Goal: Transaction & Acquisition: Register for event/course

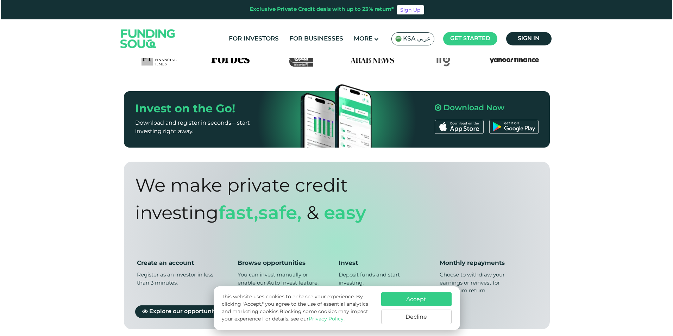
scroll to position [352, 0]
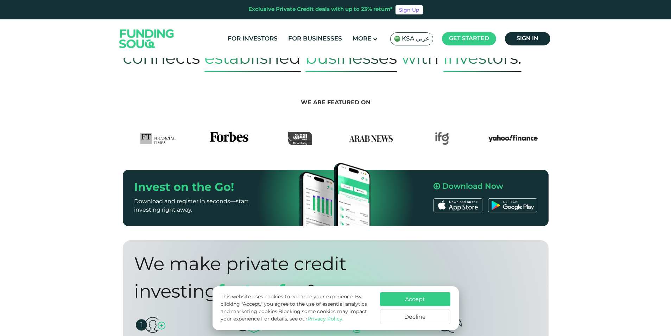
click at [419, 44] on div "KSA عربي" at bounding box center [411, 38] width 43 height 13
click at [409, 36] on span "KSA عربي" at bounding box center [415, 39] width 27 height 8
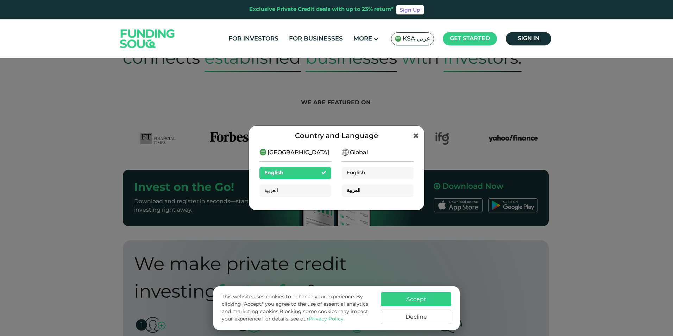
click at [369, 192] on div "العربية" at bounding box center [378, 190] width 72 height 12
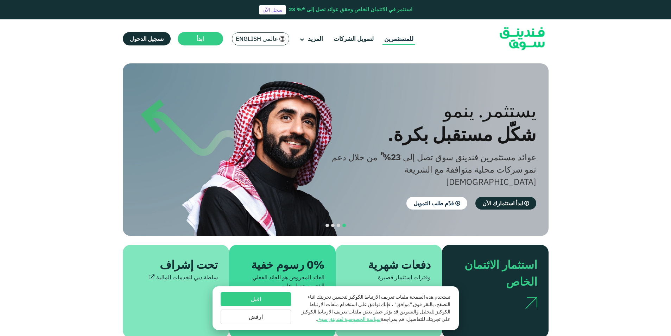
click at [396, 36] on link "للمستثمرين" at bounding box center [399, 39] width 33 height 12
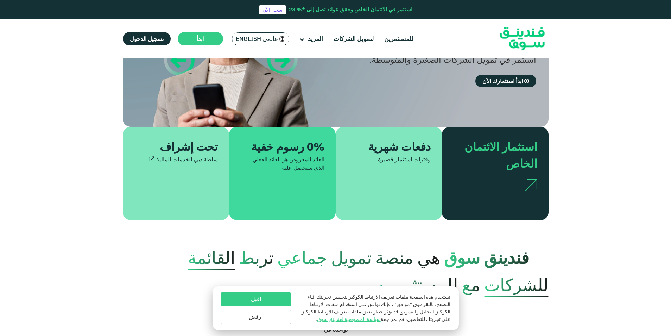
scroll to position [211, 0]
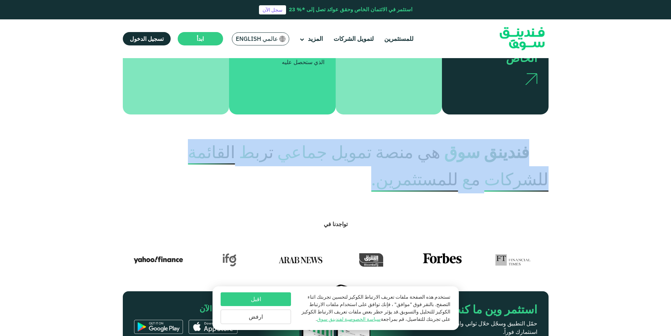
drag, startPoint x: 528, startPoint y: 152, endPoint x: 363, endPoint y: 179, distance: 167.0
click at [363, 179] on p "فندينق سوق هي منصة تمويل جماعي تربط القائمة للشركات مع للمستثمرين." at bounding box center [336, 166] width 426 height 54
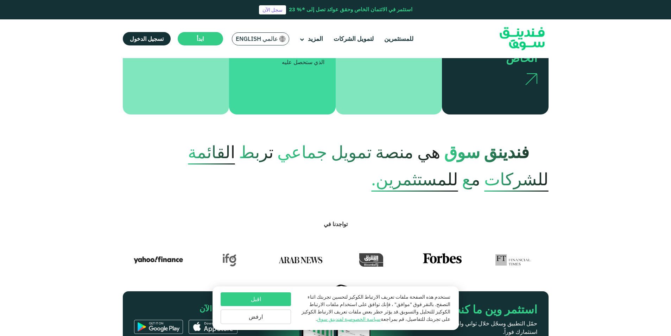
drag, startPoint x: 363, startPoint y: 179, endPoint x: 348, endPoint y: 195, distance: 22.4
click at [348, 195] on section "تواجدنا في" at bounding box center [335, 229] width 671 height 73
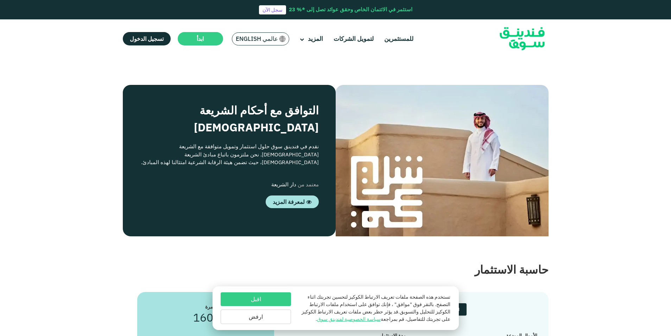
scroll to position [775, 0]
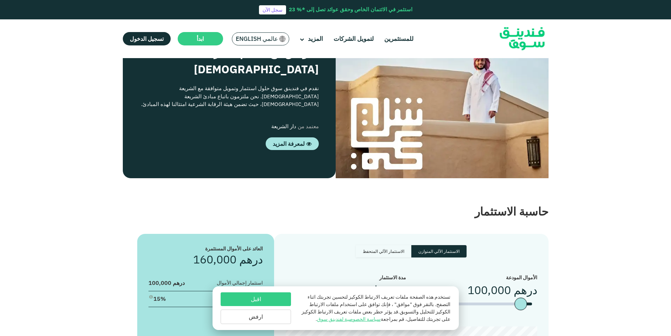
click at [276, 317] on button "ارفض" at bounding box center [256, 316] width 70 height 14
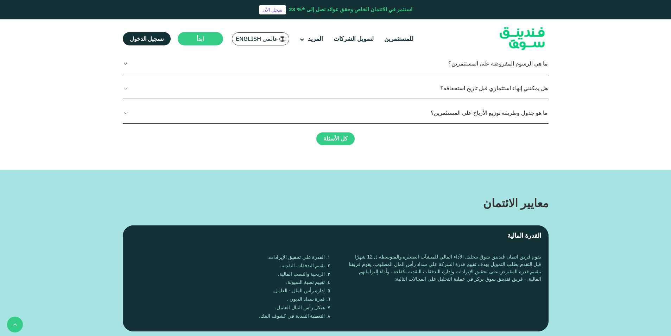
scroll to position [1303, 0]
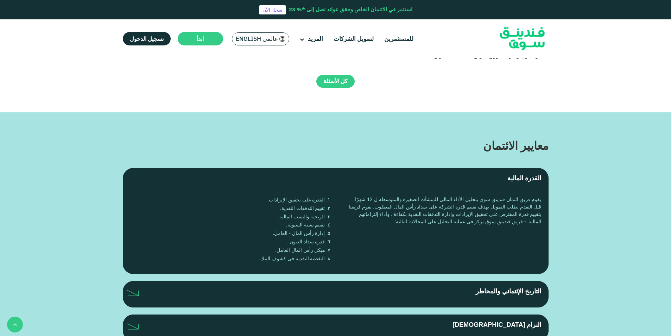
type tc-range-slider "10000"
type tc-range-slider "30000"
drag, startPoint x: 520, startPoint y: 190, endPoint x: 529, endPoint y: 189, distance: 8.5
type tc-range-slider "1"
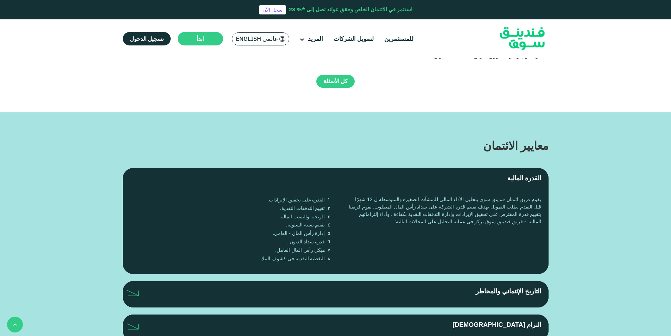
drag, startPoint x: 321, startPoint y: 188, endPoint x: 394, endPoint y: 190, distance: 72.9
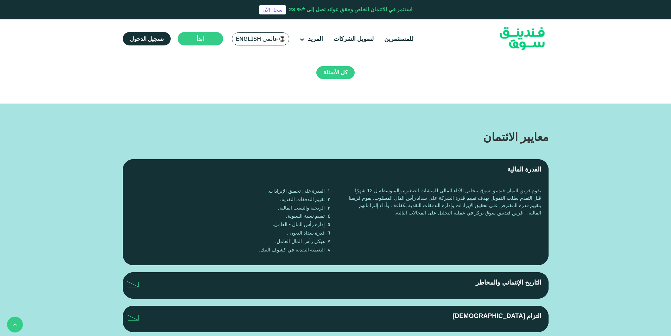
drag, startPoint x: 671, startPoint y: 189, endPoint x: 673, endPoint y: 197, distance: 8.2
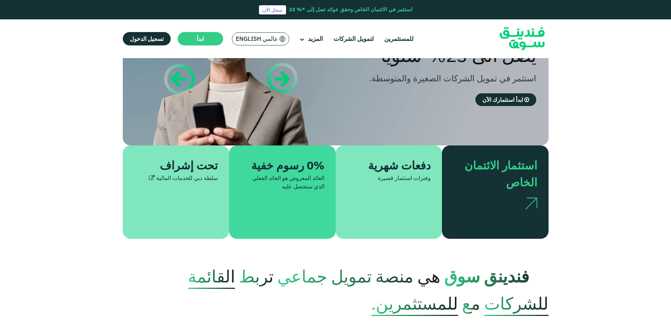
scroll to position [35, 0]
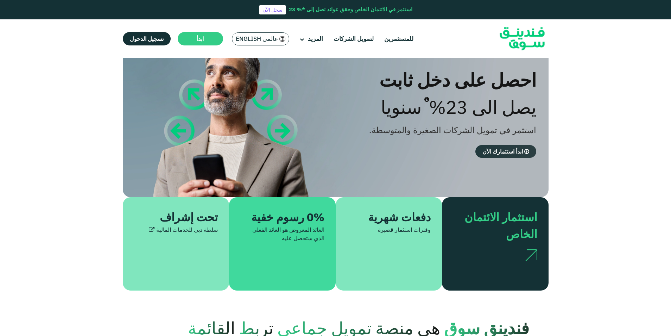
click at [502, 152] on span "ابدأ استثمارك الآن" at bounding box center [503, 151] width 40 height 7
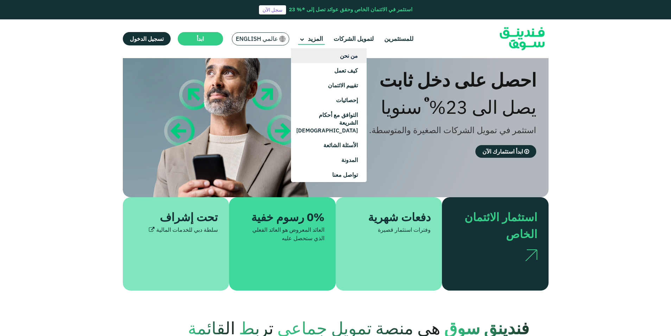
click at [341, 59] on link "من نحن" at bounding box center [329, 55] width 76 height 15
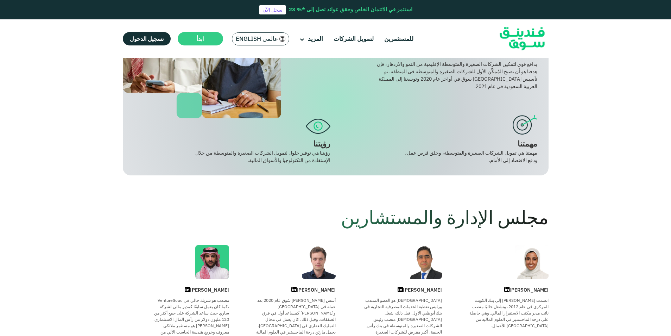
scroll to position [282, 0]
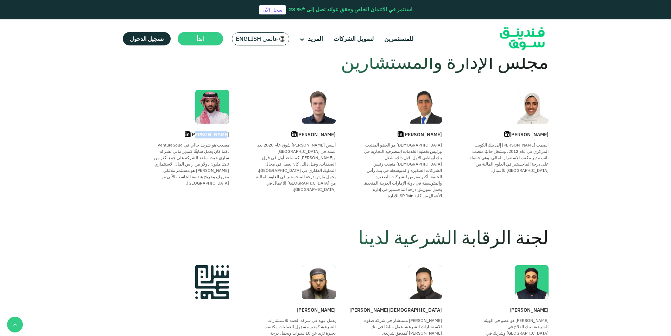
drag, startPoint x: 195, startPoint y: 134, endPoint x: 222, endPoint y: 135, distance: 26.8
click at [222, 135] on div "[PERSON_NAME]" at bounding box center [176, 135] width 107 height 8
drag, startPoint x: 222, startPoint y: 135, endPoint x: 249, endPoint y: 138, distance: 26.9
click at [249, 138] on div "Martin Jaouni أسس مارتن فَندِينق سُوق عام 2020 بعد عمله في برايس ووترهاوس كوبرز…" at bounding box center [282, 165] width 107 height 68
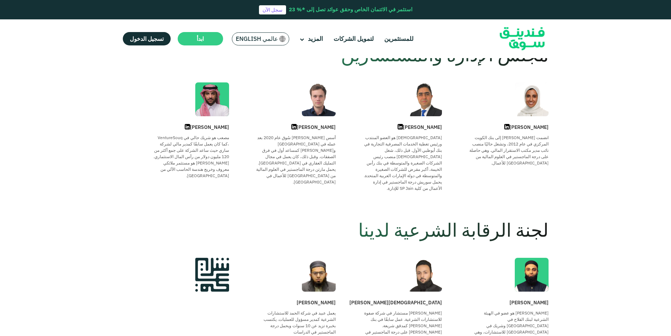
scroll to position [0, 0]
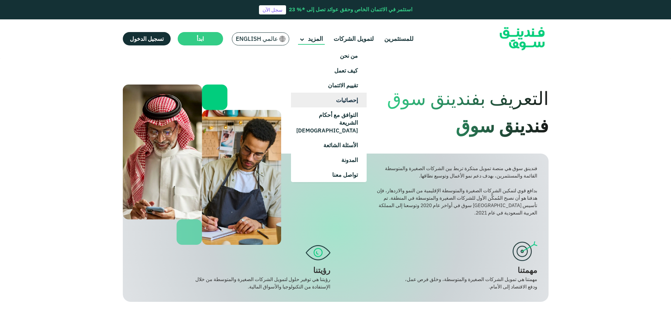
click at [352, 102] on link "إحصائيات" at bounding box center [329, 100] width 76 height 15
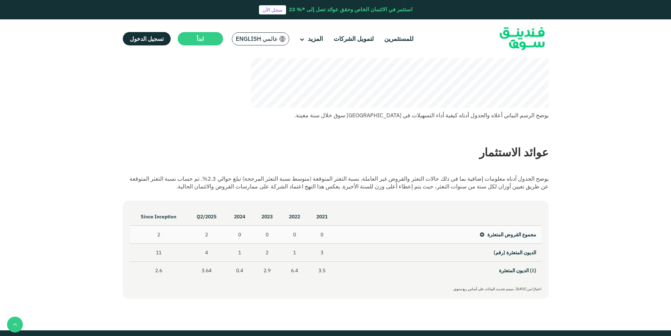
scroll to position [246, 0]
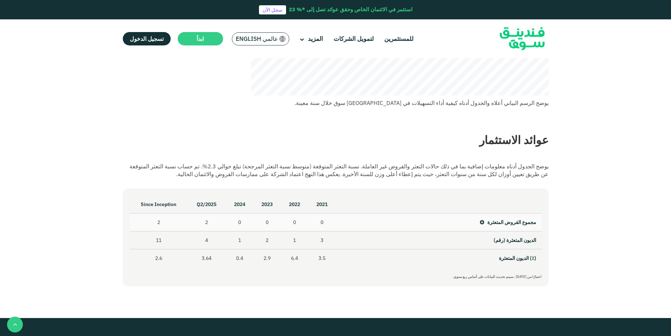
click at [481, 223] on icon at bounding box center [482, 222] width 4 height 5
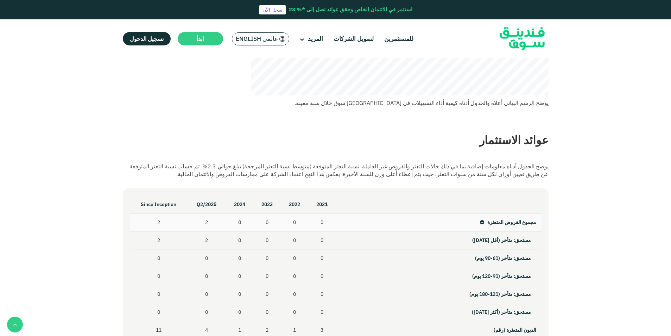
click at [481, 223] on icon at bounding box center [482, 222] width 4 height 5
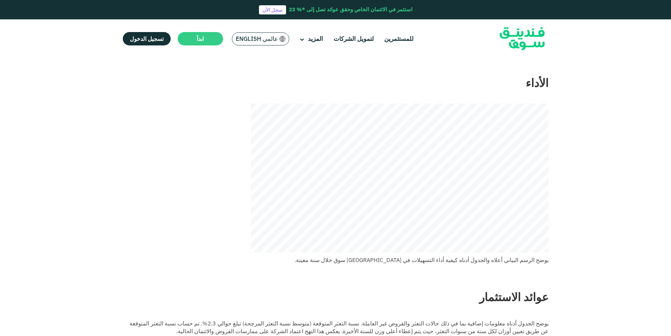
scroll to position [0, 0]
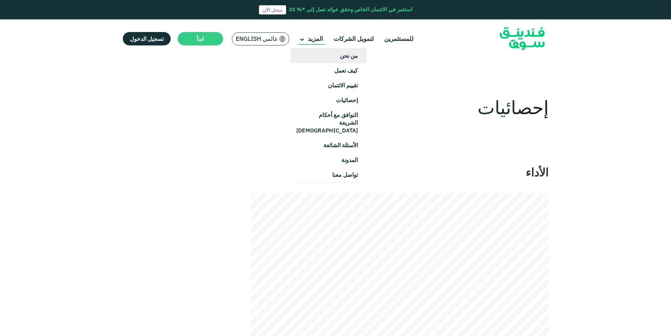
click at [345, 54] on link "من نحن" at bounding box center [329, 55] width 76 height 15
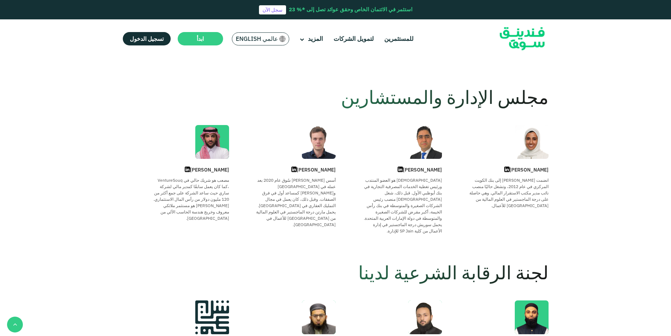
scroll to position [35, 0]
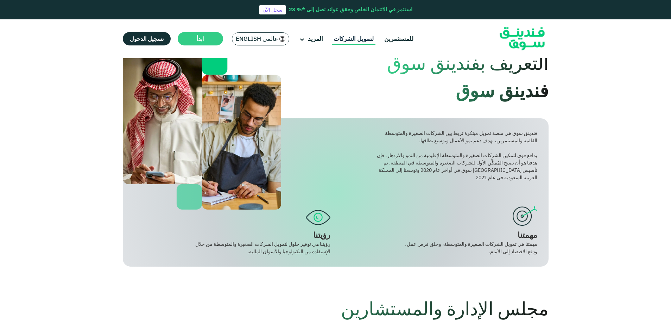
click at [356, 43] on link "لتمويل الشركات" at bounding box center [354, 39] width 44 height 12
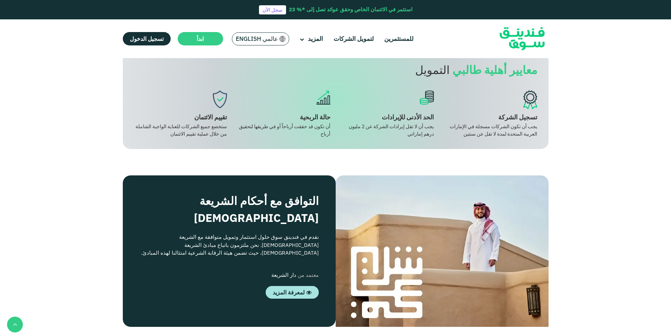
scroll to position [599, 0]
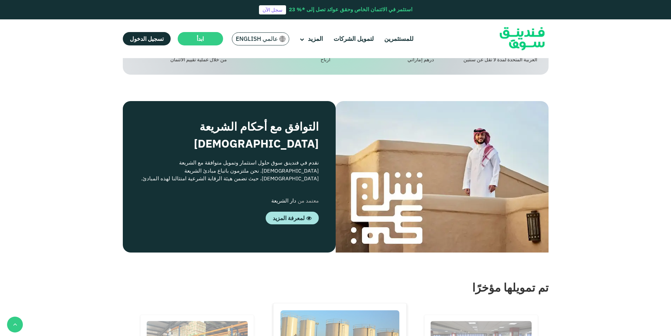
drag, startPoint x: 547, startPoint y: 149, endPoint x: 467, endPoint y: 150, distance: 80.3
drag, startPoint x: 467, startPoint y: 150, endPoint x: 440, endPoint y: 174, distance: 36.9
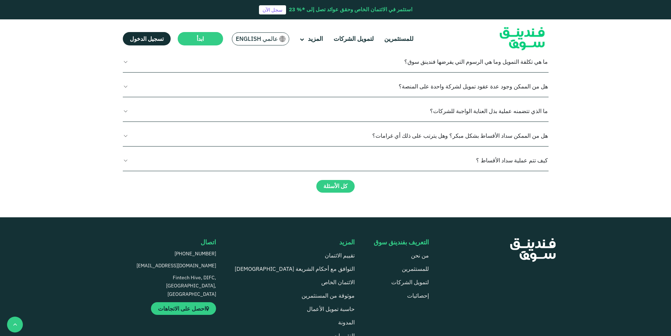
scroll to position [1127, 0]
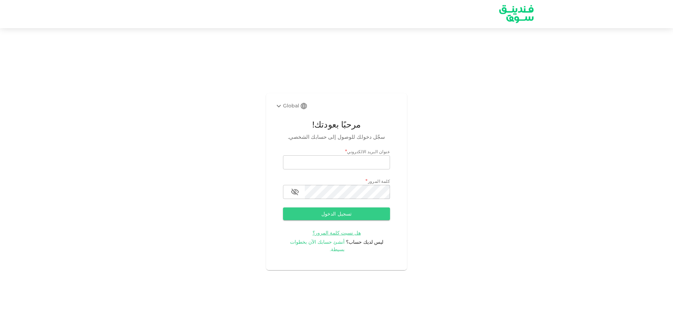
click at [343, 245] on span "أنشئ حسابك الآن بخطوات بسيطة." at bounding box center [317, 246] width 55 height 14
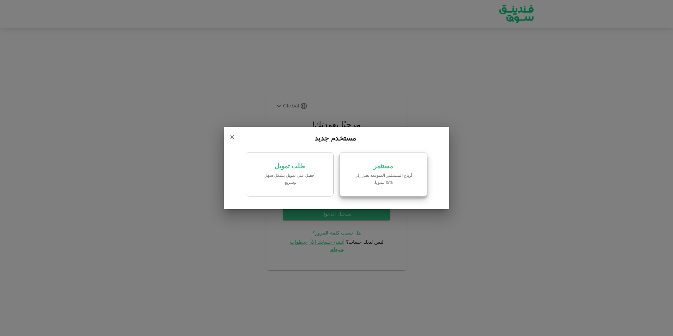
click at [379, 184] on p "أرباح المستثمر المتوقعة تصل إلى %15 سنويا." at bounding box center [383, 178] width 60 height 13
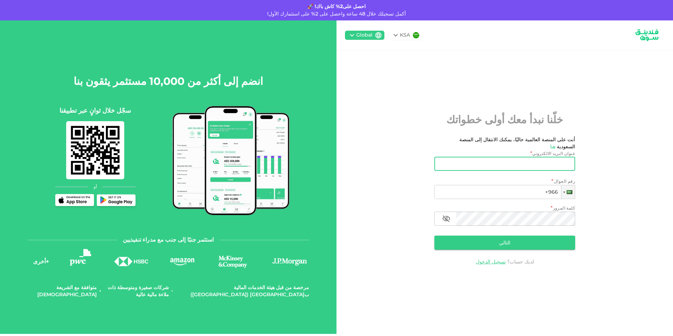
click at [545, 163] on input "عنوان البريد الالكتروني" at bounding box center [508, 164] width 133 height 14
type input "[EMAIL_ADDRESS][DOMAIN_NAME]"
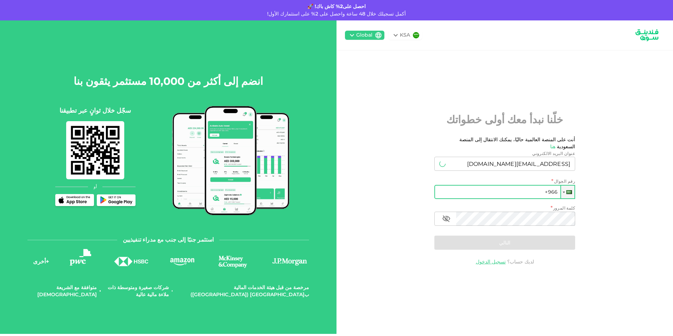
click at [540, 189] on input "+966" at bounding box center [504, 192] width 141 height 14
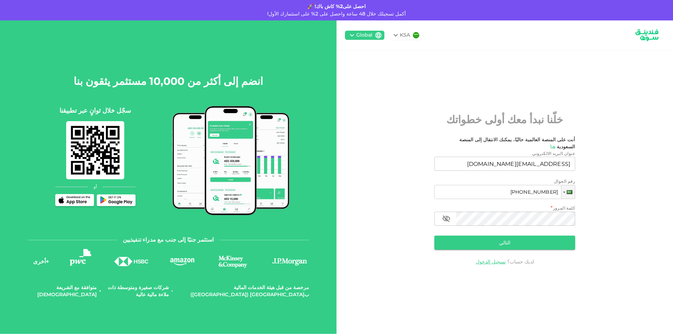
type input "[PHONE_NUMBER]"
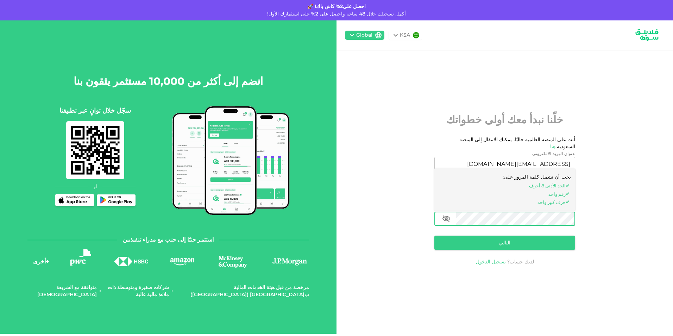
click at [483, 238] on button "التالي" at bounding box center [504, 243] width 141 height 14
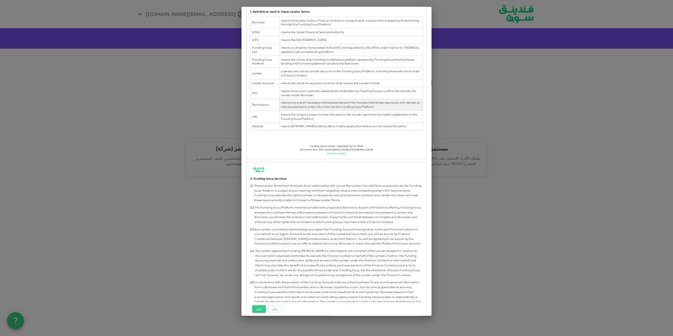
scroll to position [282, 0]
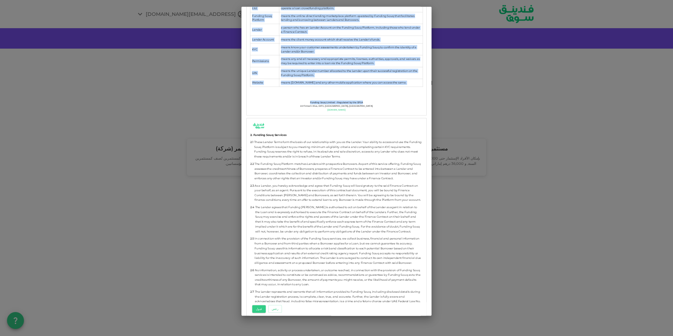
drag, startPoint x: 241, startPoint y: 52, endPoint x: 247, endPoint y: 96, distance: 45.2
click at [247, 98] on div "الشروط والأحكام الخاصة بالمستثمرين تحميل These Lender Terms and Conditions (“Le…" at bounding box center [336, 161] width 404 height 323
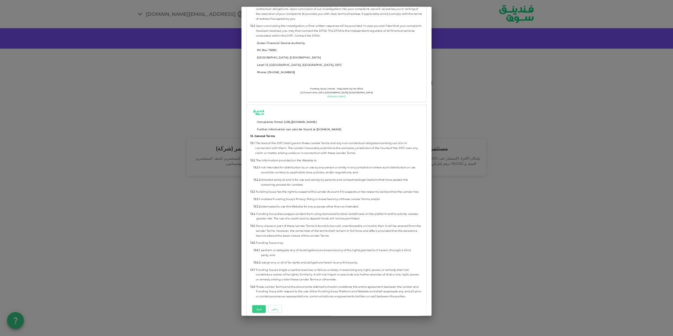
scroll to position [3887, 0]
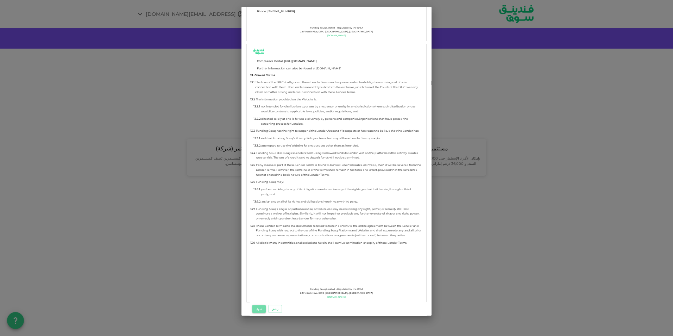
click at [258, 309] on button "قبول" at bounding box center [258, 309] width 13 height 8
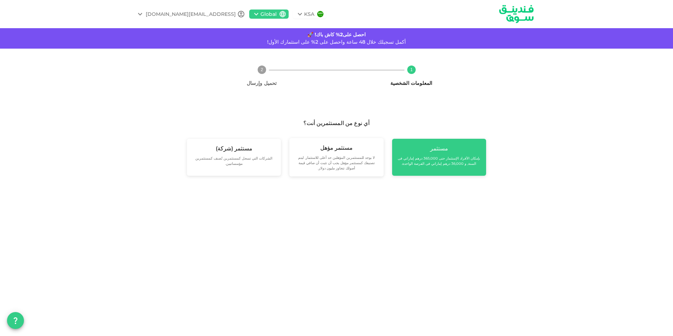
click at [432, 168] on div "مستثمر بإمكان الأفراد الإستثمار حتى 365,000 درهم إماراتي فى السنة, و 36,000 دره…" at bounding box center [439, 157] width 94 height 37
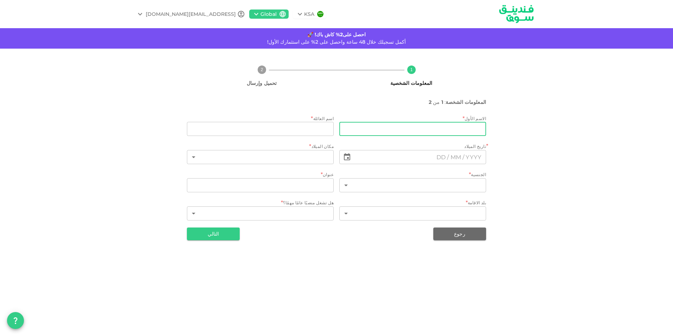
click at [457, 132] on input "firstName" at bounding box center [412, 129] width 147 height 14
type input "Fares"
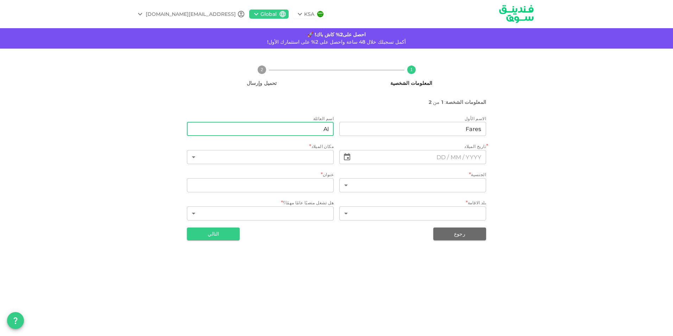
type input "Alghethber"
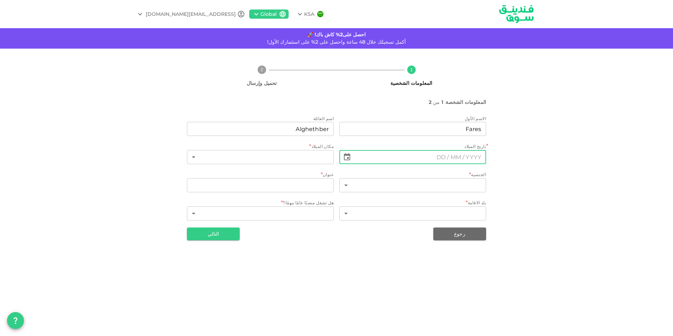
type input "⁦⁨DD⁩ / ⁨MM⁩ / ⁨YYYY⁩⁩"
click at [346, 158] on icon "Choose date" at bounding box center [347, 157] width 8 height 8
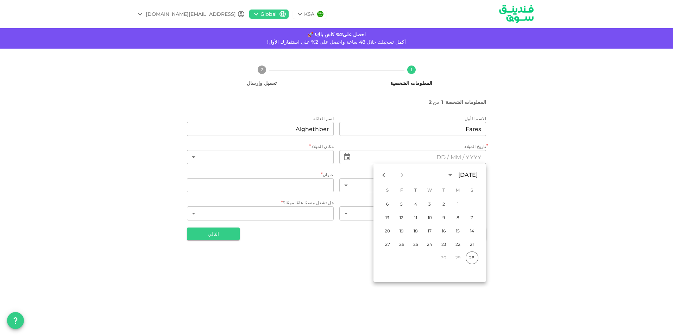
click at [458, 176] on div "[DATE]" at bounding box center [467, 175] width 19 height 8
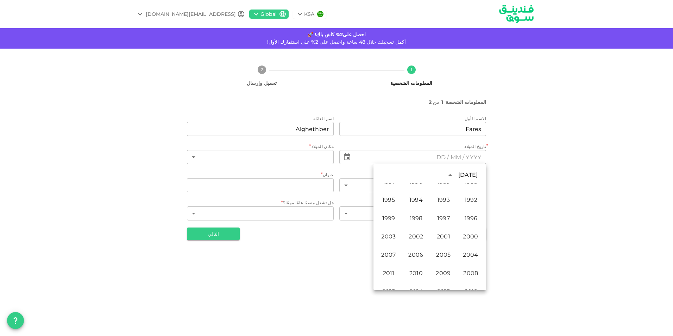
scroll to position [408, 0]
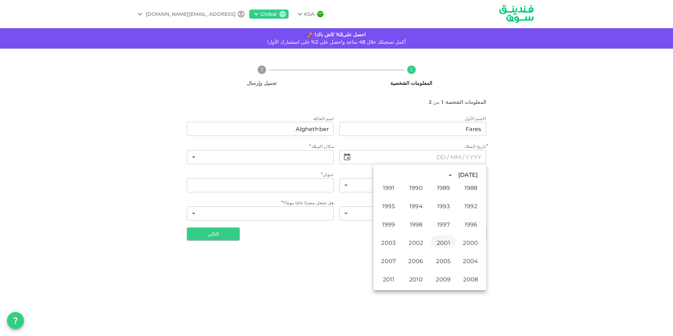
click at [449, 246] on button "2001" at bounding box center [443, 241] width 25 height 13
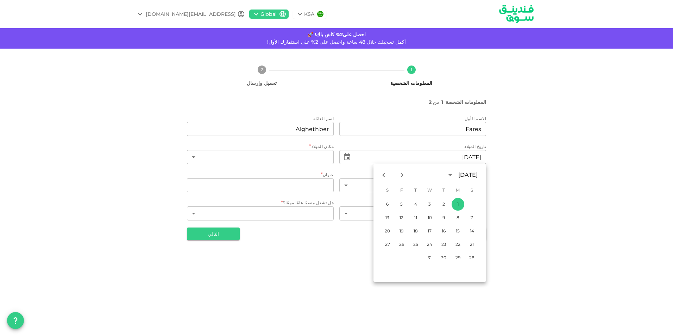
click at [458, 174] on div "[DATE]" at bounding box center [467, 175] width 19 height 8
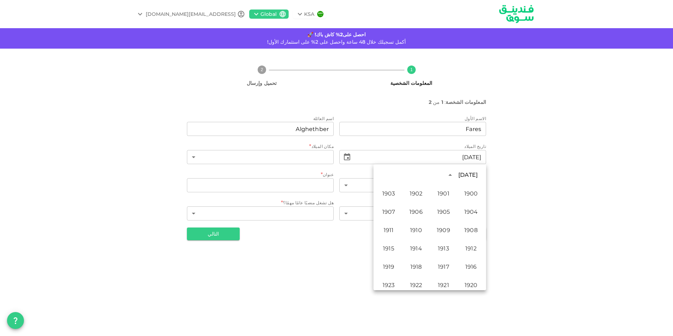
scroll to position [413, 0]
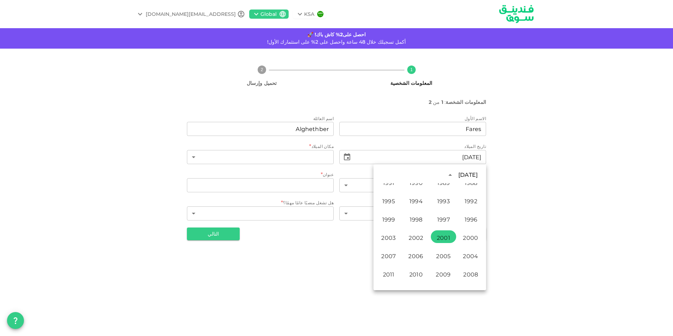
click at [449, 170] on div "[DATE]" at bounding box center [460, 175] width 33 height 12
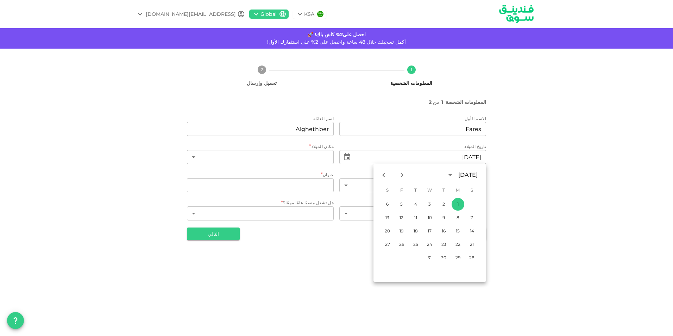
click at [458, 173] on div "[DATE]" at bounding box center [467, 175] width 19 height 8
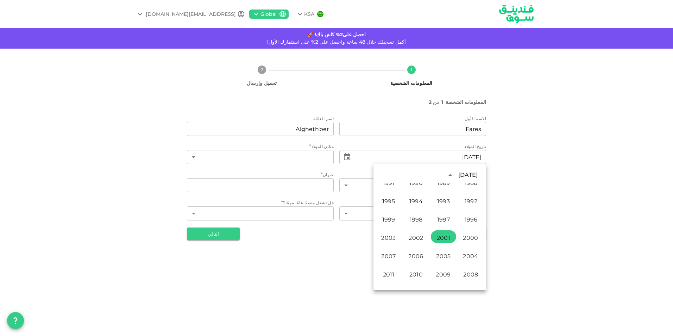
click at [458, 173] on div "[DATE]" at bounding box center [467, 175] width 19 height 8
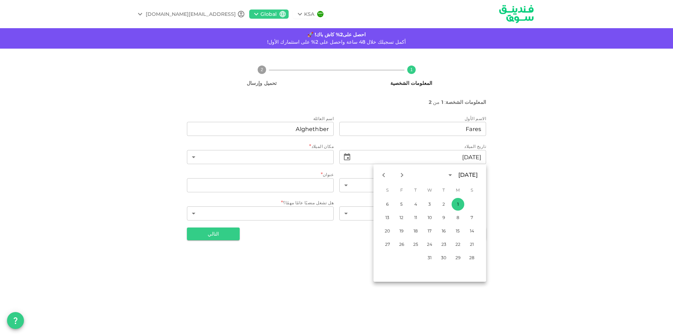
drag, startPoint x: 449, startPoint y: 173, endPoint x: 452, endPoint y: 176, distance: 4.5
click at [458, 174] on div "[DATE]" at bounding box center [467, 175] width 19 height 8
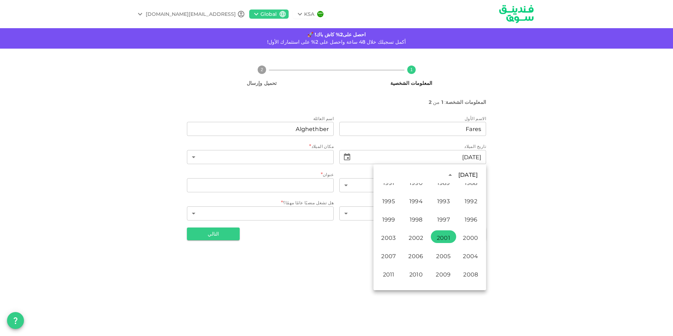
click at [458, 176] on div "[DATE]" at bounding box center [467, 175] width 19 height 8
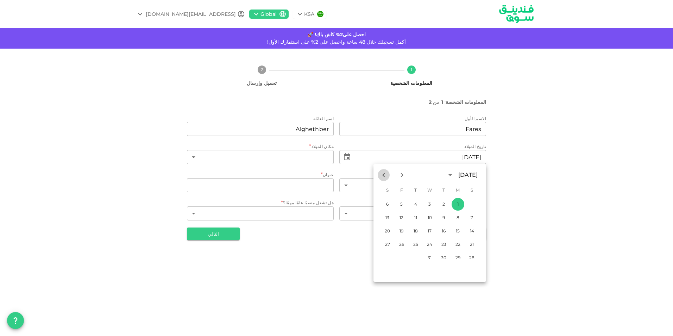
click at [383, 175] on icon "Previous month" at bounding box center [383, 175] width 2 height 4
click at [400, 174] on icon "Next month" at bounding box center [402, 175] width 8 height 8
click at [459, 173] on div "[DATE]" at bounding box center [467, 175] width 19 height 8
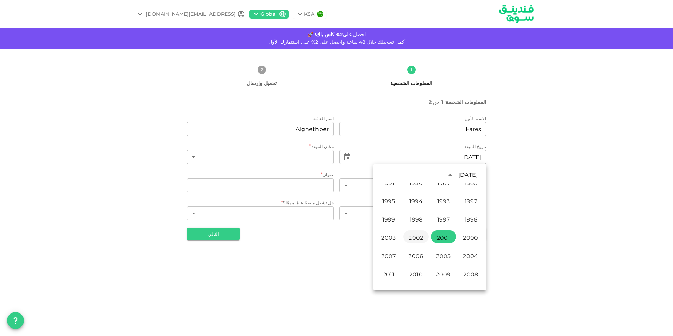
click at [424, 238] on button "2002" at bounding box center [415, 236] width 25 height 13
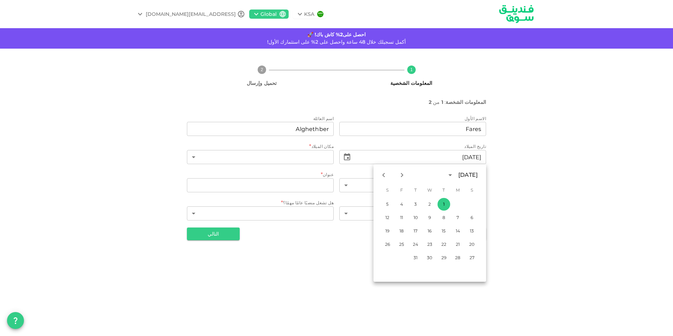
click at [386, 176] on icon "Previous month" at bounding box center [384, 175] width 8 height 8
click at [431, 257] on button "26" at bounding box center [430, 257] width 13 height 13
type input "⁦⁨[DATE]⁩⁩"
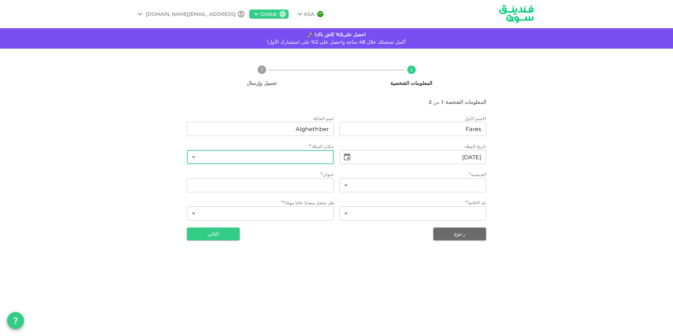
click at [317, 160] on body "KSA Global [EMAIL_ADDRESS][DOMAIN_NAME] احصل على2% كاش باك! 🚀 أكمل تسجيلك خلال …" at bounding box center [336, 168] width 673 height 336
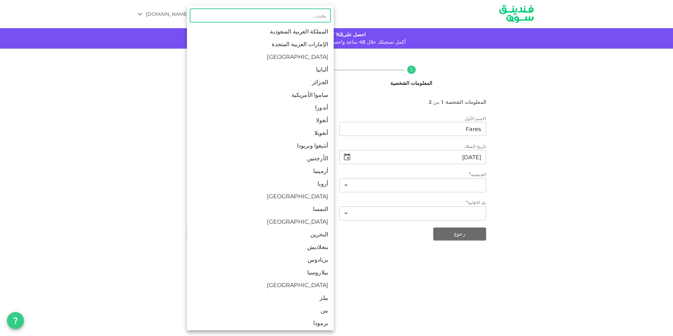
click at [292, 33] on li "المملكة العربية السعودية" at bounding box center [260, 31] width 147 height 13
type input "1"
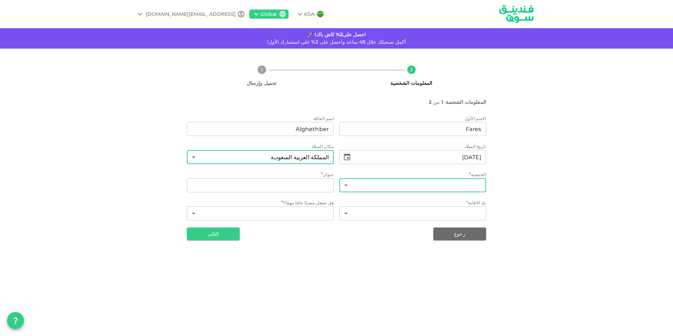
click at [431, 181] on body "KSA Global [EMAIL_ADDRESS][DOMAIN_NAME] احصل على2% كاش باك! 🚀 أكمل تسجيلك خلال …" at bounding box center [336, 168] width 673 height 336
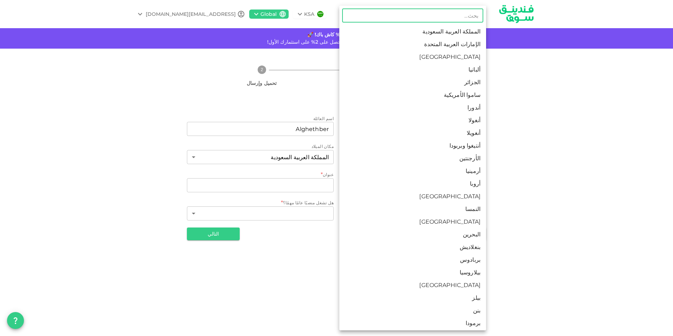
click at [457, 35] on li "المملكة العربية السعودية" at bounding box center [412, 31] width 147 height 13
type input "1"
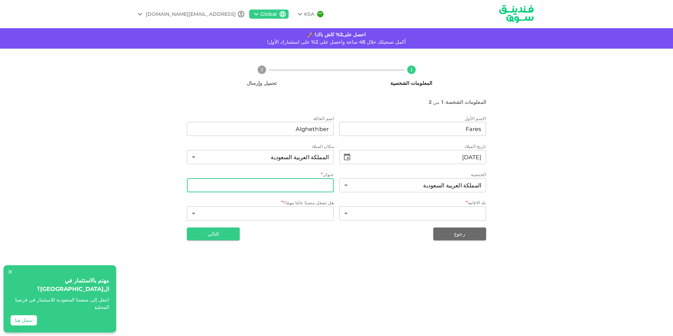
click at [313, 181] on input "address" at bounding box center [260, 185] width 147 height 14
type input "[GEOGRAPHIC_DATA]"
click at [382, 215] on body "KSA Global [EMAIL_ADDRESS][DOMAIN_NAME] احصل على2% كاش باك! 🚀 أكمل تسجيلك خلال …" at bounding box center [336, 168] width 673 height 336
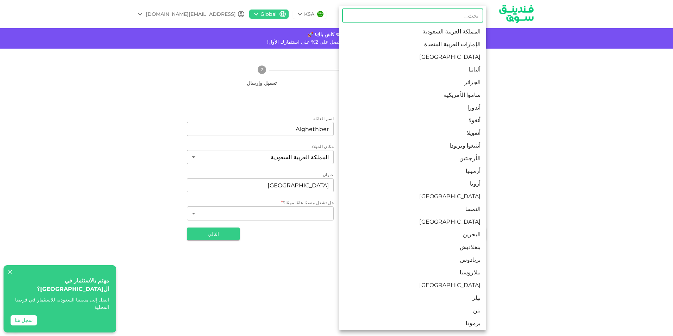
click at [449, 36] on li "المملكة العربية السعودية" at bounding box center [412, 31] width 147 height 13
type input "1"
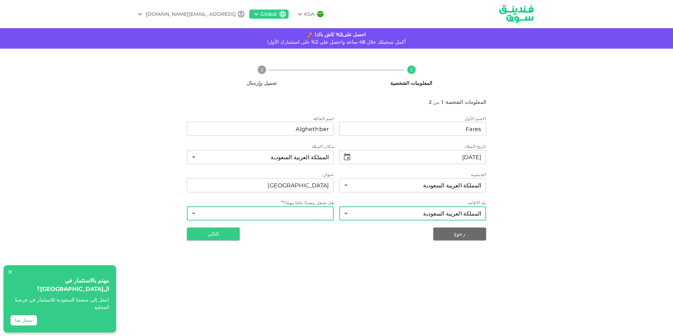
click at [324, 211] on body "KSA Global [EMAIL_ADDRESS][DOMAIN_NAME] احصل على2% كاش باك! 🚀 أكمل تسجيلك خلال …" at bounding box center [336, 168] width 673 height 336
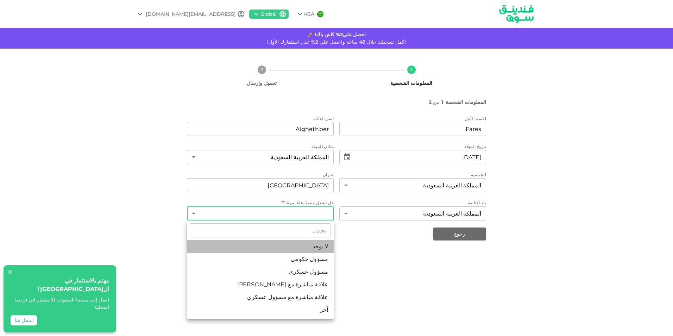
click at [321, 249] on li "لا يوجد" at bounding box center [260, 246] width 147 height 13
type input "1"
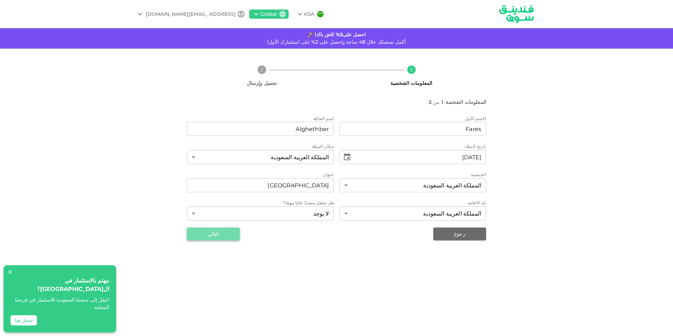
click at [230, 231] on button "التالي" at bounding box center [213, 233] width 53 height 13
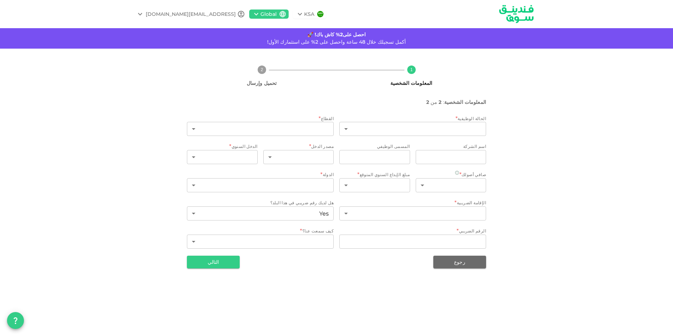
type input "1"
type input "false"
click at [442, 139] on div "الحالة الوظيفية * ​ ​ القطاع * ​ ​ اسم الشركة companyName companyName المسمى ال…" at bounding box center [336, 182] width 299 height 135
click at [438, 131] on body "KSA Global [EMAIL_ADDRESS][DOMAIN_NAME] احصل على2% كاش باك! 🚀 أكمل تسجيلك خلال …" at bounding box center [336, 168] width 673 height 336
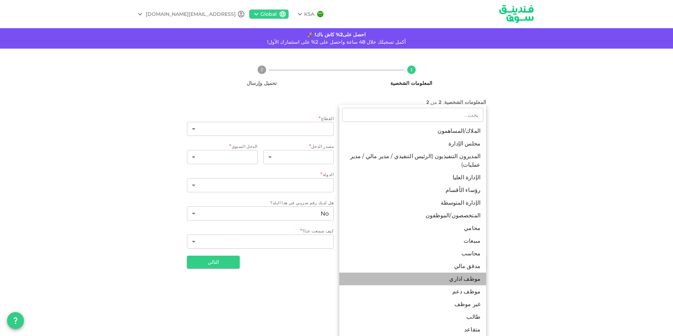
click at [472, 273] on li "موظف اداري" at bounding box center [412, 279] width 147 height 13
type input "12"
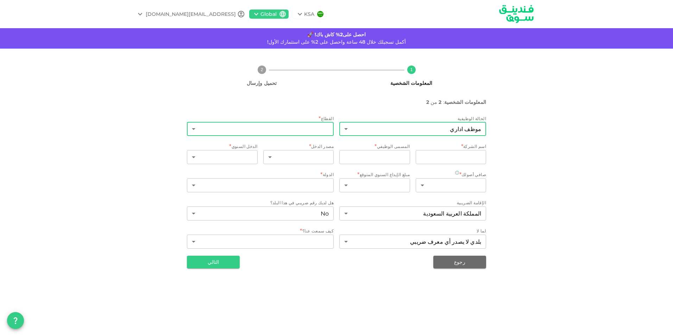
click at [298, 127] on body "KSA Global [EMAIL_ADDRESS][DOMAIN_NAME] احصل على2% كاش باك! 🚀 أكمل تسجيلك خلال …" at bounding box center [336, 168] width 673 height 336
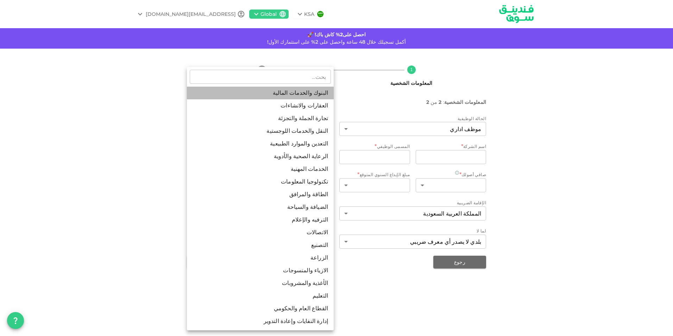
click at [303, 93] on li "البنوك والخدمات المالية" at bounding box center [260, 93] width 147 height 13
type input "1"
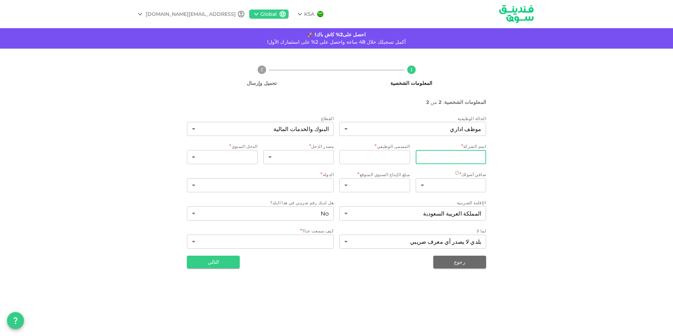
click at [448, 155] on input "companyName" at bounding box center [451, 157] width 71 height 14
type input "FAAD"
click at [399, 162] on input "jobTitle" at bounding box center [374, 157] width 71 height 14
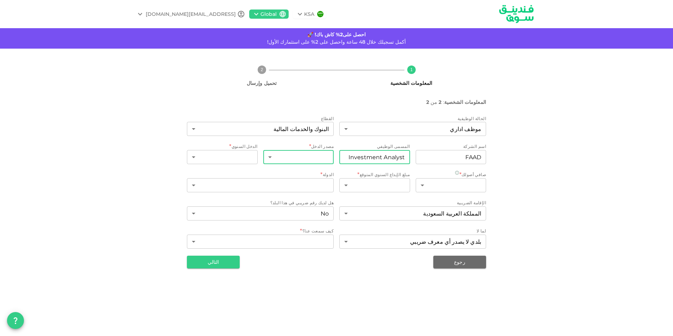
type input "Investment Analyst"
click at [302, 152] on body "KSA Global [EMAIL_ADDRESS][DOMAIN_NAME] احصل على2% كاش باك! 🚀 أكمل تسجيلك خلال …" at bounding box center [336, 168] width 673 height 336
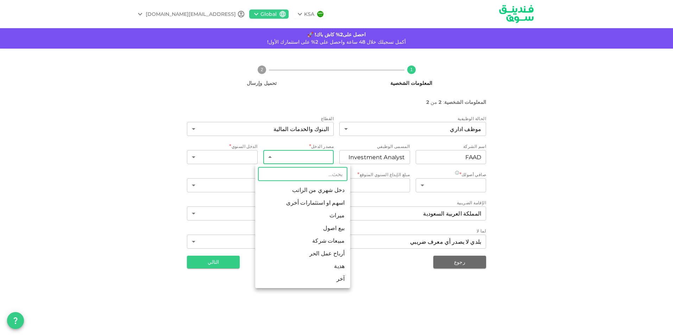
click at [318, 192] on li "دخل شهري من الراتب" at bounding box center [302, 190] width 95 height 13
type input "1"
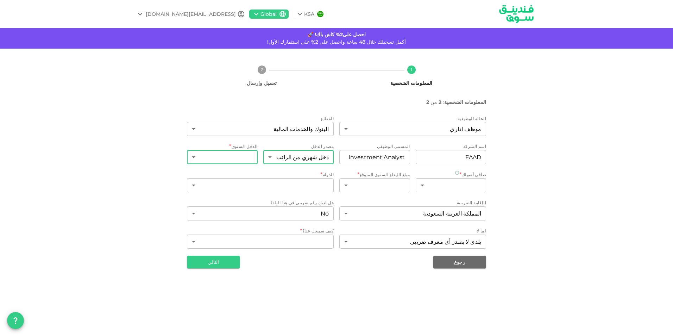
click at [230, 159] on body "KSA Global [EMAIL_ADDRESS][DOMAIN_NAME] احصل على2% كاش باك! 🚀 أكمل تسجيلك خلال …" at bounding box center [336, 168] width 673 height 336
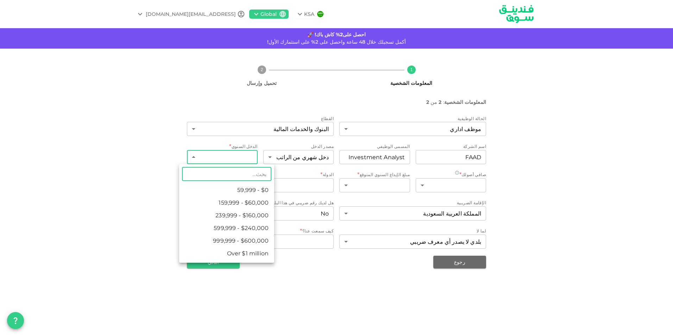
click at [246, 202] on li "$60,000 - 159,999" at bounding box center [226, 202] width 95 height 13
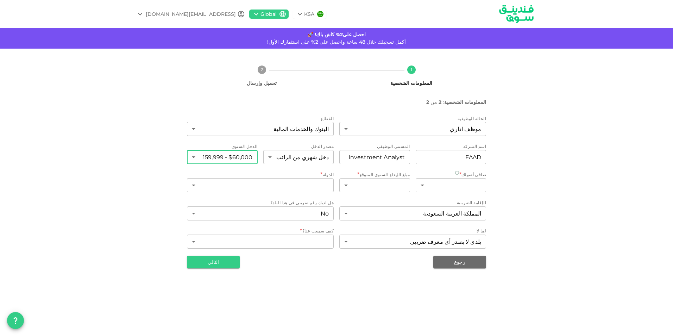
click at [234, 163] on body "KSA Global [EMAIL_ADDRESS][DOMAIN_NAME] احصل على2% كاش باك! 🚀 أكمل تسجيلك خلال …" at bounding box center [336, 168] width 673 height 336
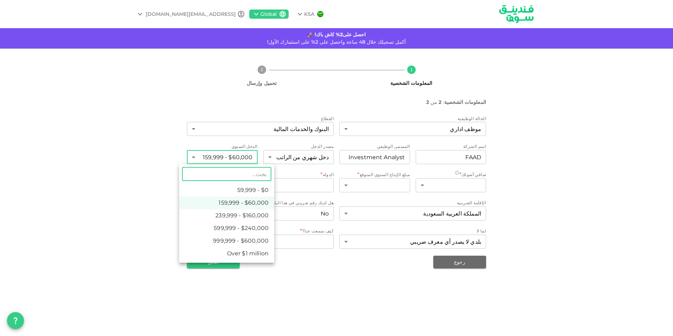
click at [246, 213] on li "$160,000 - 239,999" at bounding box center [226, 215] width 95 height 13
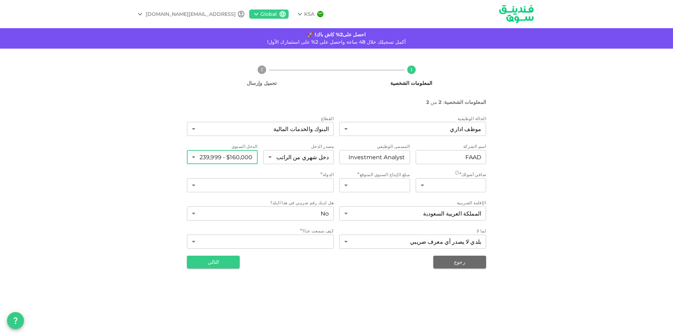
click at [238, 158] on body "KSA Global [EMAIL_ADDRESS][DOMAIN_NAME] احصل على2% كاش باك! 🚀 أكمل تسجيلك خلال …" at bounding box center [336, 168] width 673 height 336
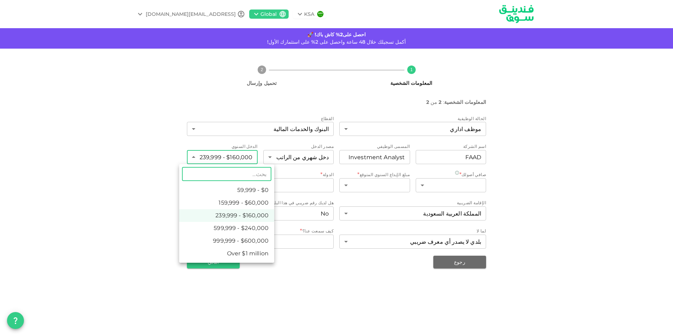
click at [247, 199] on li "$60,000 - 159,999" at bounding box center [226, 202] width 95 height 13
type input "2"
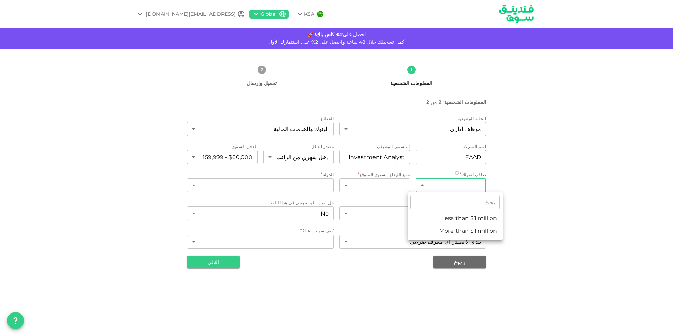
click at [471, 188] on body "KSA Global [EMAIL_ADDRESS][DOMAIN_NAME] احصل على2% كاش باك! 🚀 أكمل تسجيلك خلال …" at bounding box center [336, 168] width 673 height 336
click at [480, 220] on li "Less than $1 million" at bounding box center [455, 218] width 95 height 13
type input "1"
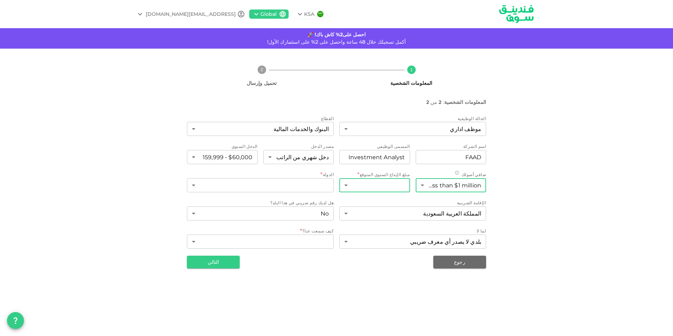
click at [370, 189] on body "KSA Global [EMAIL_ADDRESS][DOMAIN_NAME] احصل على2% كاش باك! 🚀 أكمل تسجيلك خلال …" at bounding box center [336, 168] width 673 height 336
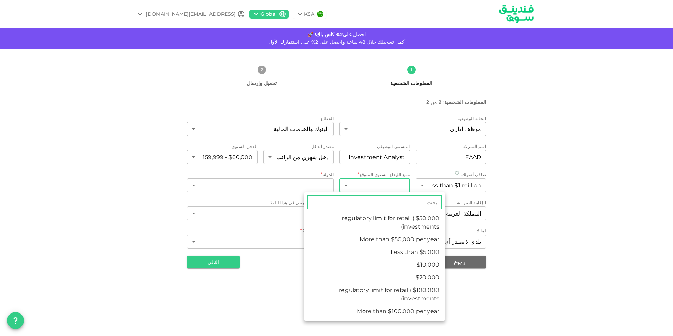
click at [381, 242] on li "More than $50,000 per year" at bounding box center [374, 239] width 141 height 13
type input "5"
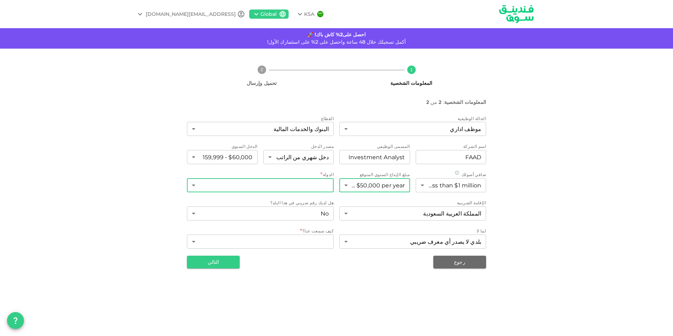
click at [292, 190] on body "KSA Global [EMAIL_ADDRESS][DOMAIN_NAME] احصل على2% كاش باك! 🚀 أكمل تسجيلك خلال …" at bounding box center [336, 168] width 673 height 336
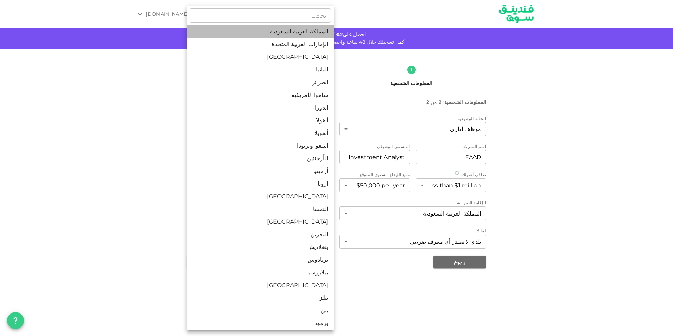
click at [313, 33] on li "المملكة العربية السعودية" at bounding box center [260, 31] width 147 height 13
type input "1"
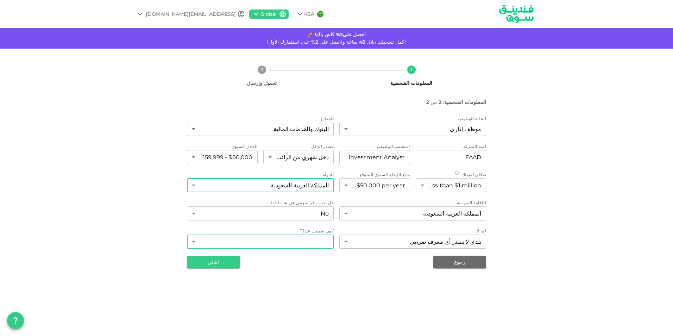
click at [254, 246] on body "KSA Global [EMAIL_ADDRESS][DOMAIN_NAME] احصل على2% كاش باك! 🚀 أكمل تسجيلك خلال …" at bounding box center [336, 168] width 673 height 336
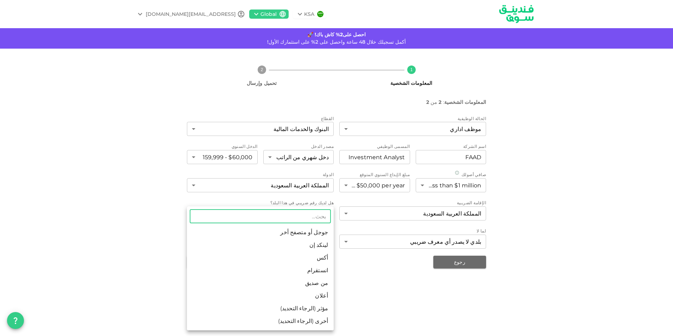
click at [290, 235] on li "جوجل أو متصفح أخر" at bounding box center [260, 232] width 147 height 13
type input "1"
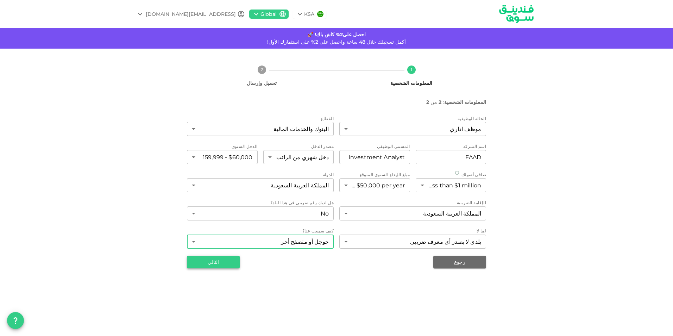
click at [231, 264] on button "التالي" at bounding box center [213, 262] width 53 height 13
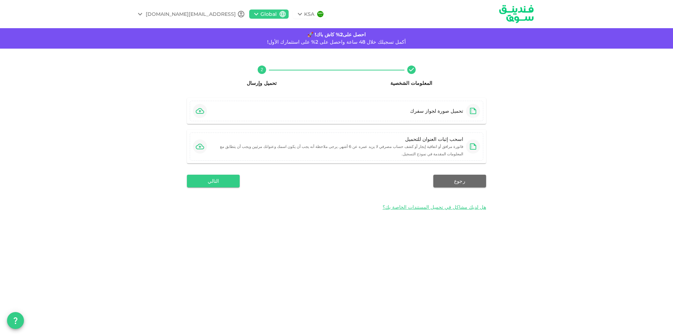
click at [219, 181] on div "تحميل صورة لجواز سفرك اسحب إثبات العنوان للتحميل فاتورة مرافق أو اتفاقية إيجار …" at bounding box center [336, 157] width 299 height 118
click at [219, 178] on button "التالي" at bounding box center [213, 181] width 53 height 13
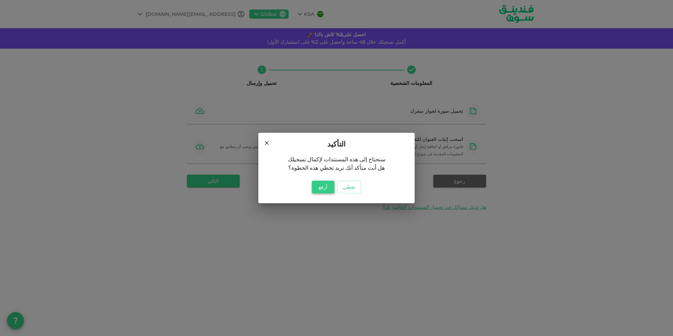
click at [325, 188] on button "أرفع" at bounding box center [323, 187] width 23 height 13
